Goal: Task Accomplishment & Management: Use online tool/utility

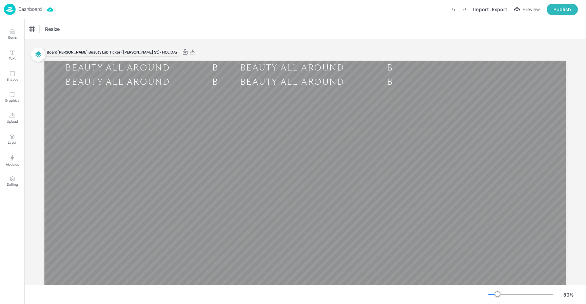
click at [28, 8] on p "Dashboard" at bounding box center [29, 9] width 23 height 5
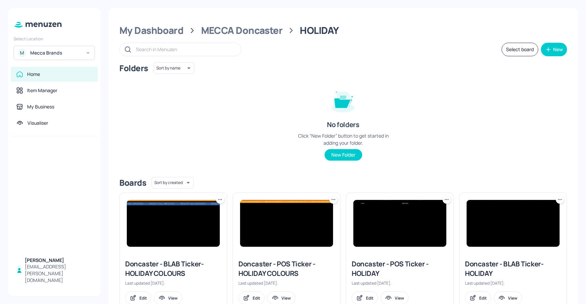
scroll to position [22, 0]
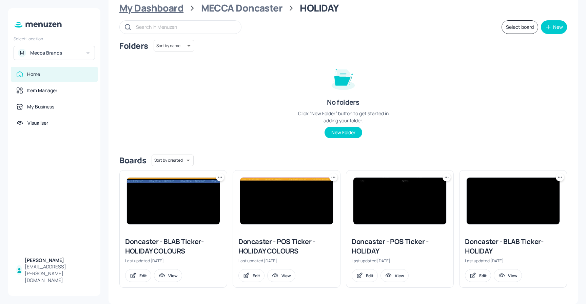
click at [172, 14] on div "My Dashboard" at bounding box center [151, 8] width 64 height 12
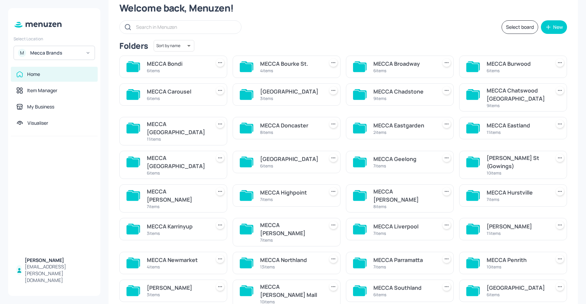
click at [171, 67] on div "MECCA Bondi" at bounding box center [177, 64] width 61 height 8
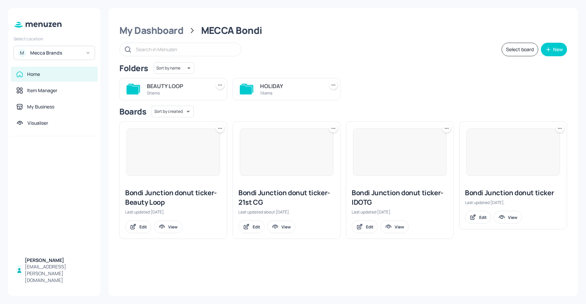
scroll to position [0, 0]
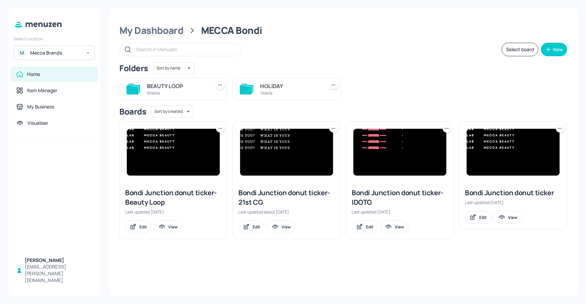
click at [271, 93] on div "1 items" at bounding box center [290, 93] width 61 height 6
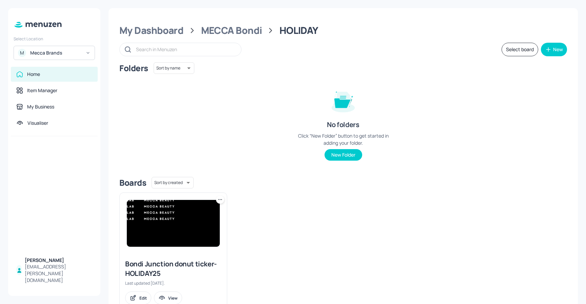
click at [178, 219] on img at bounding box center [173, 223] width 93 height 47
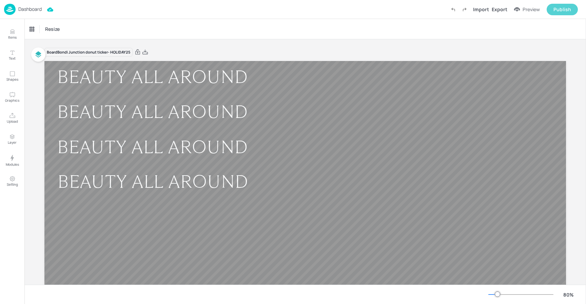
click at [559, 14] on button "Publish" at bounding box center [562, 10] width 31 height 12
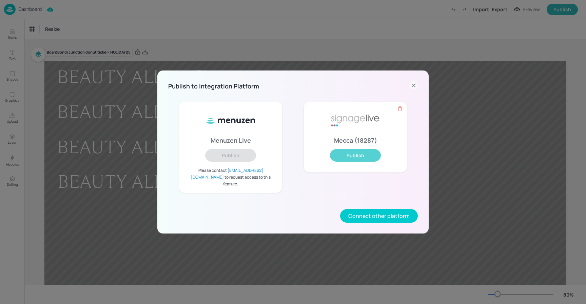
click at [346, 157] on button "Publish" at bounding box center [355, 155] width 51 height 13
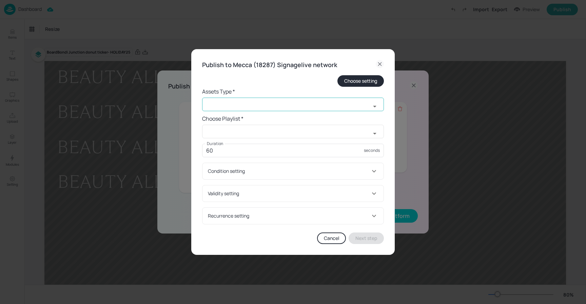
click at [266, 110] on input "text" at bounding box center [286, 105] width 169 height 14
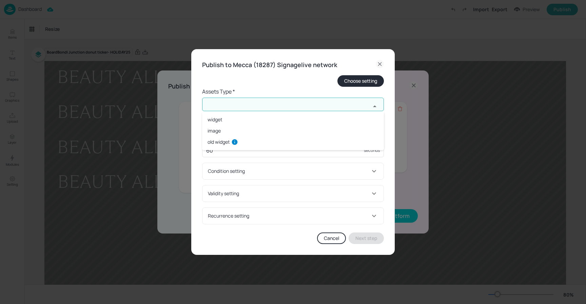
click at [255, 118] on li "widget" at bounding box center [293, 119] width 182 height 11
type input "widget"
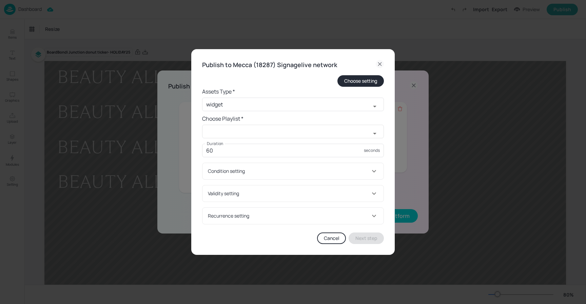
click at [236, 141] on form "Choose setting Assets Type * widget ​ Choose Playlist * ​ Duration 60 seconds D…" at bounding box center [293, 149] width 182 height 149
click at [236, 139] on form "Choose setting Assets Type * widget ​ Choose Playlist * ​ Duration 60 seconds D…" at bounding box center [293, 149] width 182 height 149
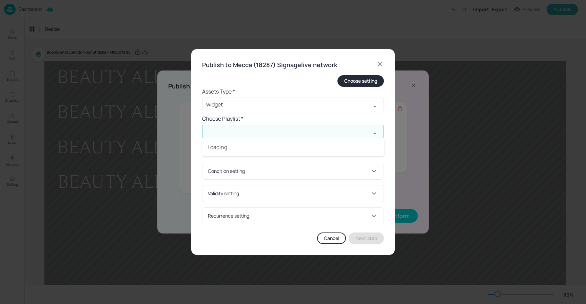
click at [236, 137] on input "text" at bounding box center [286, 132] width 169 height 14
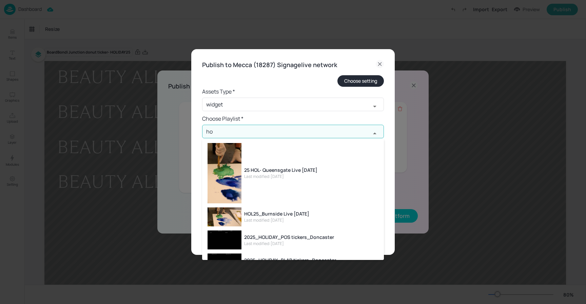
type input "h"
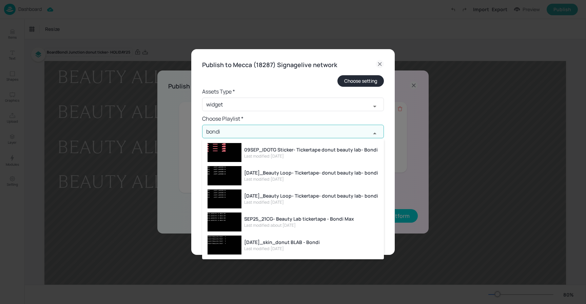
type input "bondi"
click at [383, 59] on div "Publish to [GEOGRAPHIC_DATA] (18287) Signagelive network Choose setting Assets …" at bounding box center [292, 152] width 203 height 206
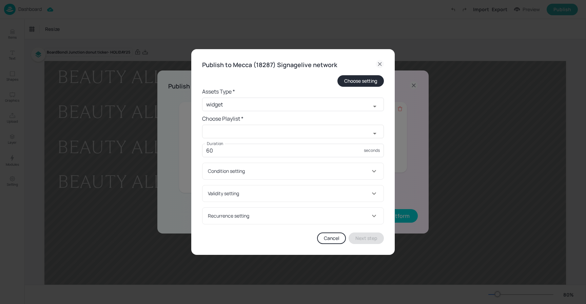
click at [378, 65] on icon at bounding box center [379, 63] width 3 height 3
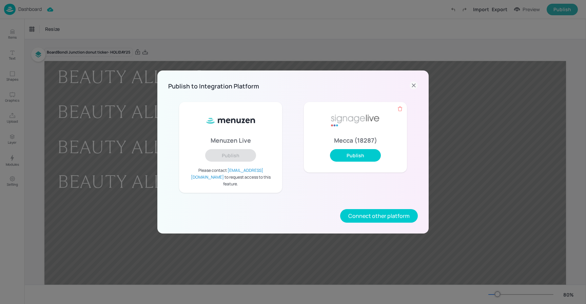
click at [417, 88] on icon at bounding box center [414, 85] width 8 height 8
